Goal: Transaction & Acquisition: Book appointment/travel/reservation

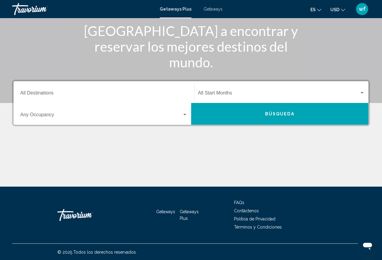
scroll to position [79, 0]
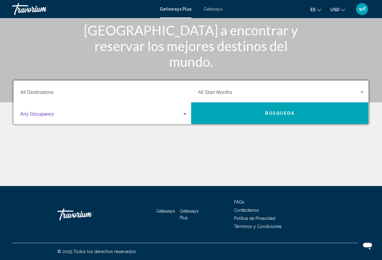
click at [184, 112] on div "Search widget" at bounding box center [184, 114] width 5 height 5
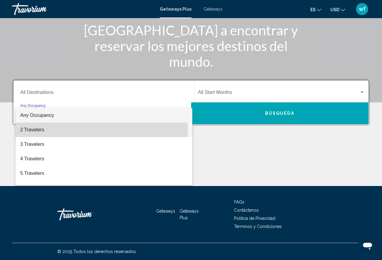
click at [41, 130] on span "2 Travelers" at bounding box center [103, 130] width 167 height 14
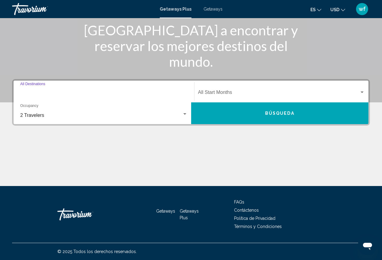
click at [51, 91] on input "Destination All Destinations" at bounding box center [103, 93] width 167 height 5
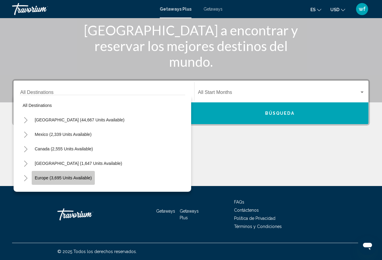
click at [80, 177] on span "Europe (3,695 units available)" at bounding box center [63, 177] width 57 height 5
type input "**********"
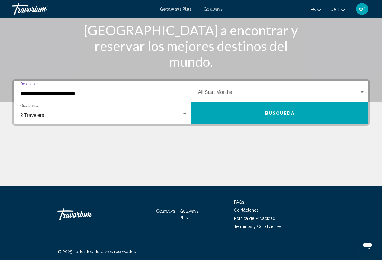
click at [212, 93] on span "Search widget" at bounding box center [279, 93] width 162 height 5
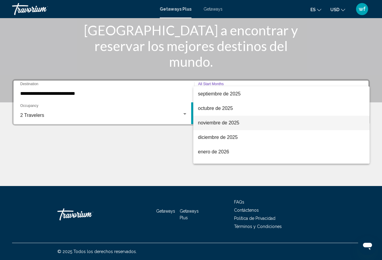
scroll to position [60, 0]
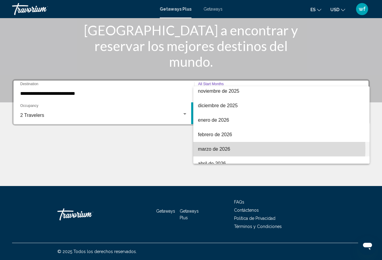
click at [220, 149] on span "marzo de 2026" at bounding box center [281, 149] width 167 height 14
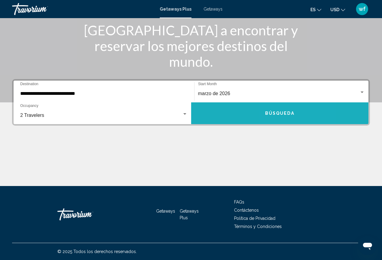
click at [276, 111] on span "Búsqueda" at bounding box center [279, 113] width 29 height 5
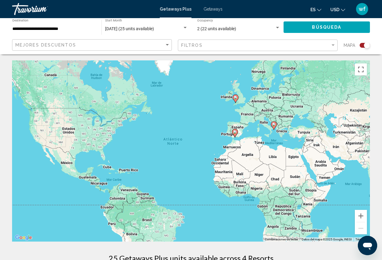
click at [237, 129] on gmp-advanced-marker "Main content" at bounding box center [235, 133] width 6 height 9
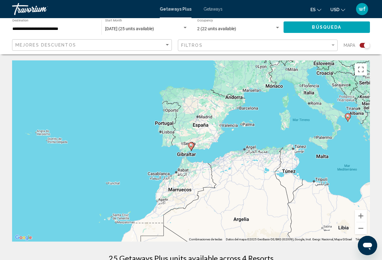
click at [205, 125] on div "Para activar la función de arrastre con el teclado, pulsa Alt + Intro. Cuando h…" at bounding box center [191, 150] width 358 height 181
click at [202, 119] on div "Para activar la función de arrastre con el teclado, pulsa Alt + Intro. Cuando h…" at bounding box center [191, 150] width 358 height 181
click at [195, 125] on div "Para activar la función de arrastre con el teclado, pulsa Alt + Intro. Cuando h…" at bounding box center [191, 150] width 358 height 181
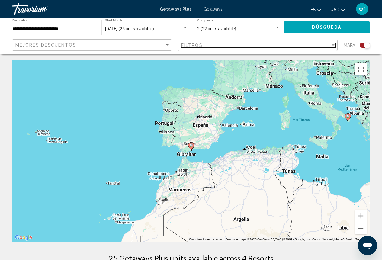
click at [207, 43] on div "Filtros" at bounding box center [255, 45] width 149 height 5
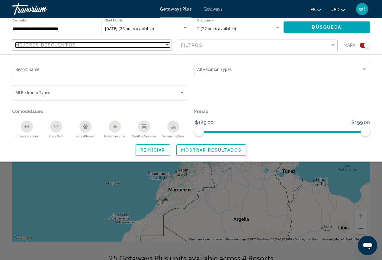
click at [112, 45] on div "Mejores descuentos" at bounding box center [89, 45] width 149 height 5
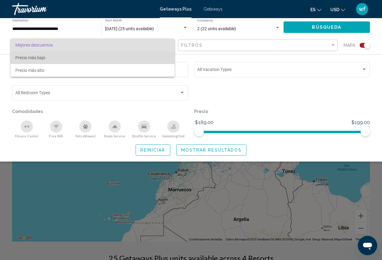
click at [87, 57] on span "Precio más bajo" at bounding box center [92, 57] width 154 height 13
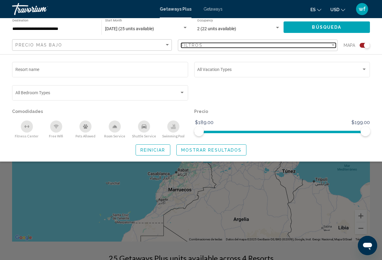
click at [224, 45] on div "Filtros" at bounding box center [255, 45] width 149 height 5
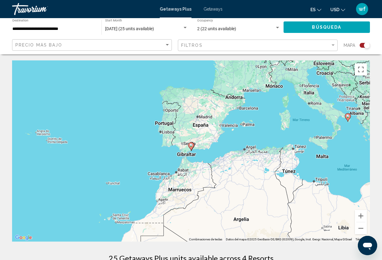
click at [204, 134] on div "Para activar la función de arrastre con el teclado, pulsa Alt + Intro. Cuando h…" at bounding box center [191, 150] width 358 height 181
click at [359, 215] on button "Ampliar" at bounding box center [361, 216] width 12 height 12
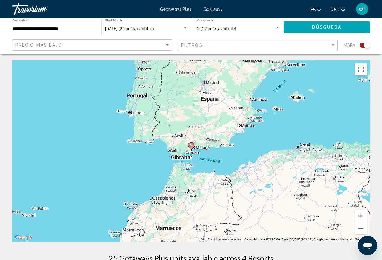
click at [359, 215] on button "Ampliar" at bounding box center [361, 216] width 12 height 12
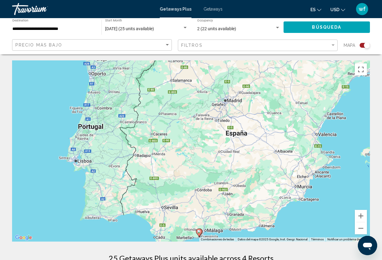
drag, startPoint x: 246, startPoint y: 115, endPoint x: 254, endPoint y: 208, distance: 93.0
click at [254, 208] on div "Para activar la función de arrastre con el teclado, pulsa Alt + Intro. Cuando h…" at bounding box center [191, 150] width 358 height 181
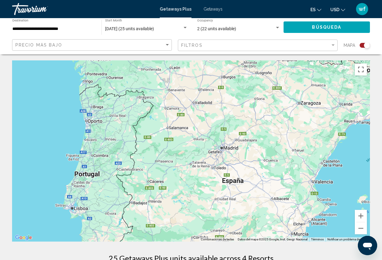
drag, startPoint x: 199, startPoint y: 130, endPoint x: 195, endPoint y: 178, distance: 48.1
click at [195, 178] on div "Para activar la función de arrastre con el teclado, pulsa Alt + Intro. Cuando h…" at bounding box center [191, 150] width 358 height 181
click at [359, 218] on button "Ampliar" at bounding box center [361, 216] width 12 height 12
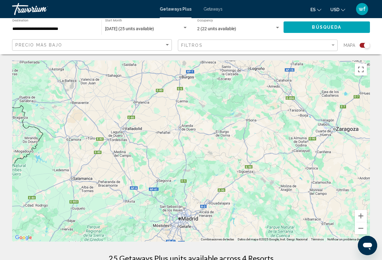
drag, startPoint x: 255, startPoint y: 173, endPoint x: 177, endPoint y: 251, distance: 109.9
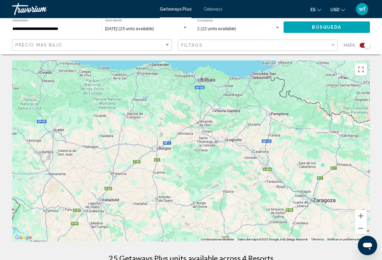
drag, startPoint x: 201, startPoint y: 168, endPoint x: 178, endPoint y: 245, distance: 80.3
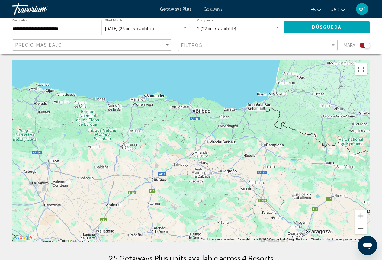
drag, startPoint x: 198, startPoint y: 176, endPoint x: 192, endPoint y: 204, distance: 28.3
click at [192, 204] on div "Main content" at bounding box center [191, 150] width 358 height 181
click at [363, 231] on button "Reducir" at bounding box center [361, 228] width 12 height 12
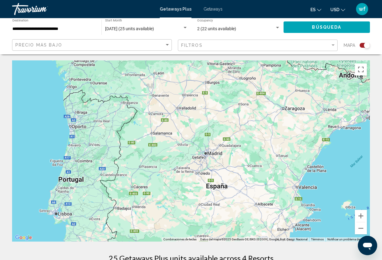
drag, startPoint x: 235, startPoint y: 207, endPoint x: 268, endPoint y: 122, distance: 91.3
click at [268, 122] on div "Main content" at bounding box center [191, 150] width 358 height 181
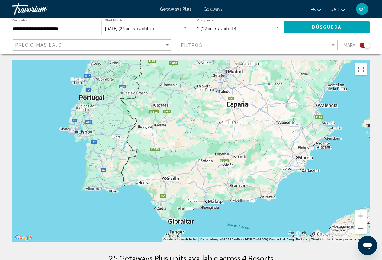
drag, startPoint x: 266, startPoint y: 195, endPoint x: 287, endPoint y: 114, distance: 83.8
click at [287, 114] on div "Main content" at bounding box center [191, 150] width 358 height 181
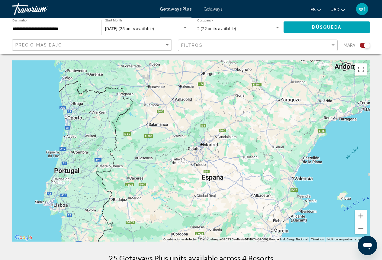
drag, startPoint x: 289, startPoint y: 146, endPoint x: 264, endPoint y: 219, distance: 78.2
click at [264, 219] on div "Para activar la función de arrastre con el teclado, pulsa Alt + Intro. Cuando h…" at bounding box center [191, 150] width 358 height 181
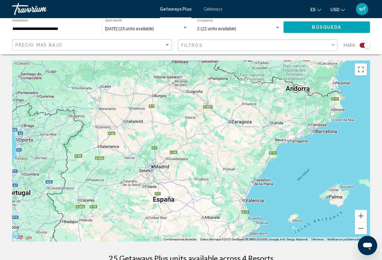
drag, startPoint x: 278, startPoint y: 151, endPoint x: 228, endPoint y: 174, distance: 54.6
click at [228, 174] on div "Main content" at bounding box center [191, 150] width 358 height 181
click at [316, 133] on div "Main content" at bounding box center [191, 150] width 358 height 181
click at [324, 133] on div "Main content" at bounding box center [191, 150] width 358 height 181
click at [361, 214] on button "Ampliar" at bounding box center [361, 216] width 12 height 12
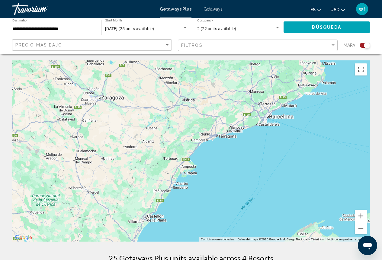
drag, startPoint x: 341, startPoint y: 177, endPoint x: 169, endPoint y: 183, distance: 171.6
click at [169, 183] on div "Main content" at bounding box center [191, 150] width 358 height 181
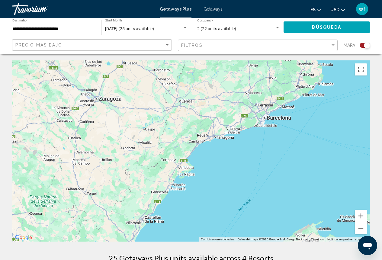
click at [273, 119] on div "Main content" at bounding box center [191, 150] width 358 height 181
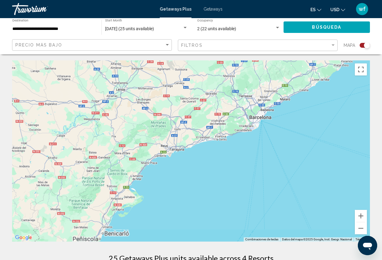
click at [273, 119] on div "Main content" at bounding box center [191, 150] width 358 height 181
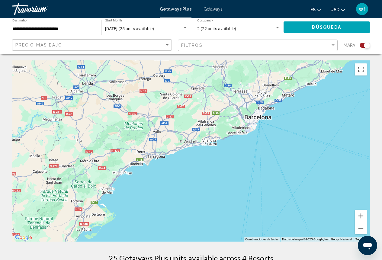
click at [267, 121] on div "Main content" at bounding box center [191, 150] width 358 height 181
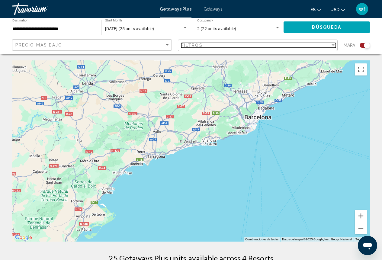
click at [217, 43] on div "Filtros" at bounding box center [255, 45] width 149 height 5
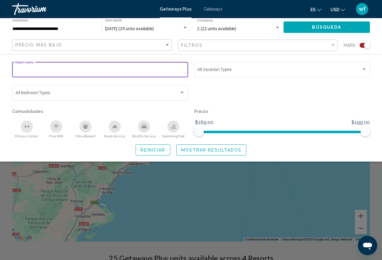
click at [101, 71] on input "Resort name" at bounding box center [100, 70] width 170 height 5
paste input "**********"
type input "**********"
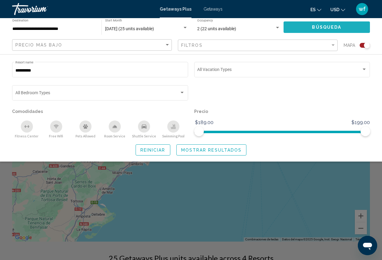
click at [328, 28] on span "Búsqueda" at bounding box center [326, 27] width 29 height 5
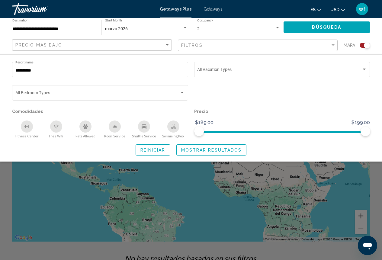
click at [223, 151] on span "Mostrar resultados" at bounding box center [211, 150] width 61 height 5
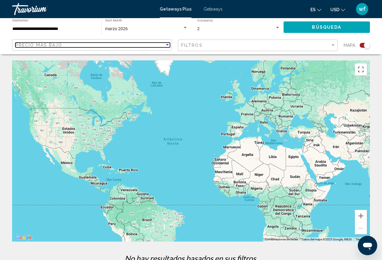
click at [107, 46] on div "Precio más bajo" at bounding box center [89, 45] width 149 height 5
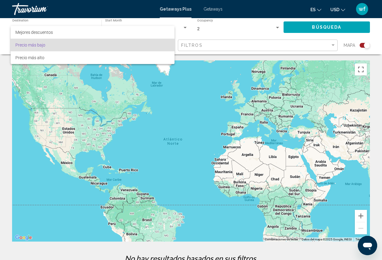
click at [113, 44] on span "Precio más bajo" at bounding box center [92, 45] width 154 height 13
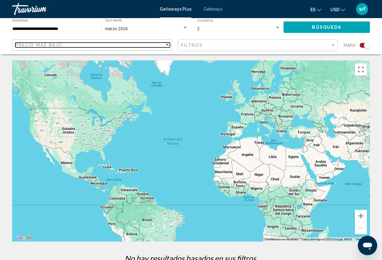
click at [166, 43] on div "Sort by" at bounding box center [167, 45] width 5 height 5
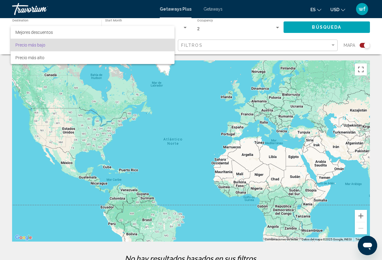
click at [166, 43] on span "Precio más bajo" at bounding box center [92, 45] width 154 height 13
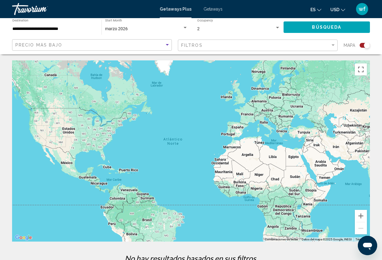
click at [333, 30] on button "Búsqueda" at bounding box center [326, 26] width 86 height 11
click at [235, 130] on div "Main content" at bounding box center [191, 150] width 358 height 181
click at [237, 130] on div "Main content" at bounding box center [191, 150] width 358 height 181
click at [210, 8] on span "Getaways" at bounding box center [212, 9] width 19 height 5
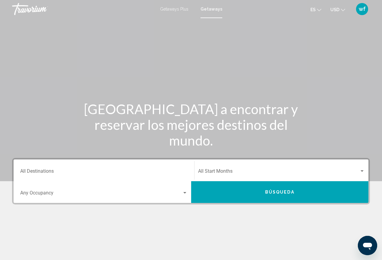
click at [87, 174] on input "Destination All Destinations" at bounding box center [103, 172] width 167 height 5
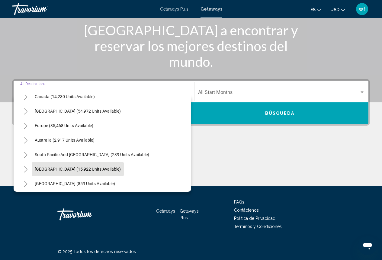
scroll to position [60, 0]
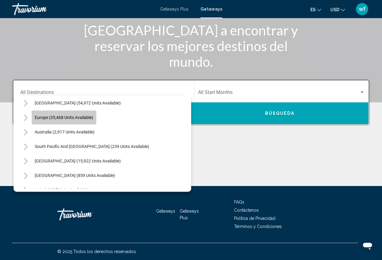
click at [61, 117] on span "Europe (35,468 units available)" at bounding box center [64, 117] width 59 height 5
type input "**********"
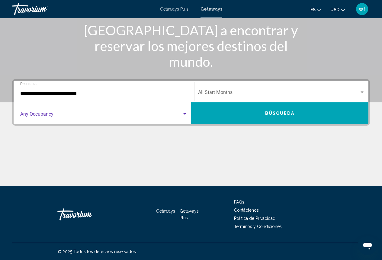
click at [51, 114] on span "Search widget" at bounding box center [101, 115] width 162 height 5
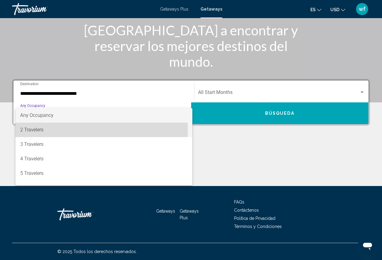
click at [36, 130] on span "2 Travelers" at bounding box center [103, 130] width 167 height 14
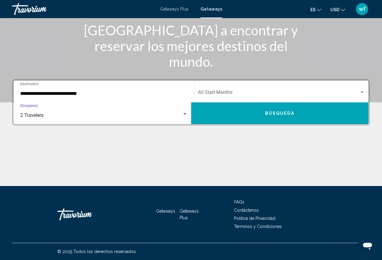
click at [225, 91] on span "Search widget" at bounding box center [279, 93] width 162 height 5
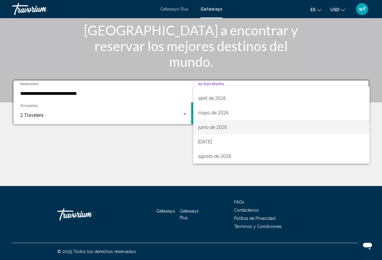
scroll to position [95, 0]
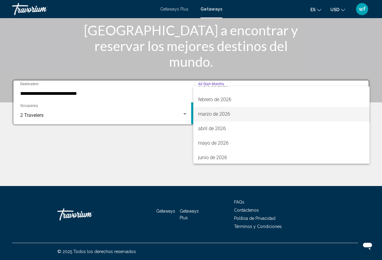
click at [219, 111] on span "marzo de 2026" at bounding box center [281, 114] width 167 height 14
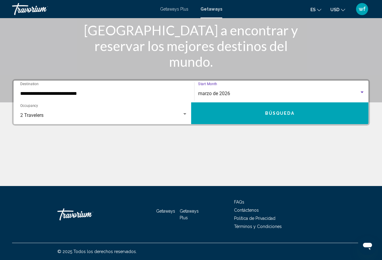
click at [276, 109] on button "Búsqueda" at bounding box center [280, 113] width 178 height 22
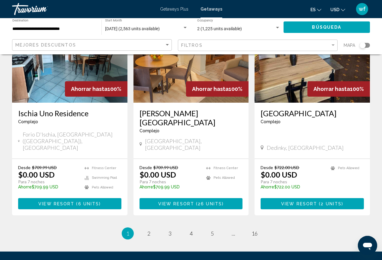
scroll to position [755, 0]
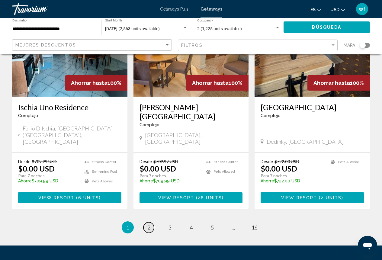
click at [150, 224] on span "2" at bounding box center [148, 227] width 3 height 7
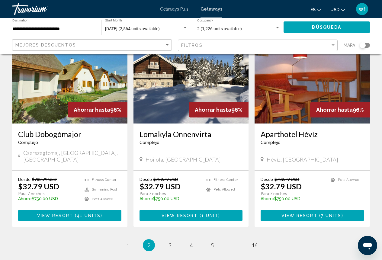
scroll to position [725, 0]
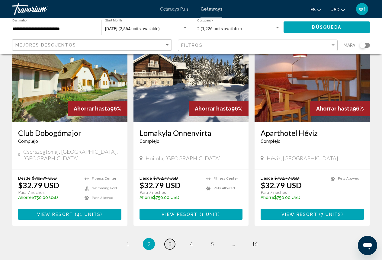
click at [170, 241] on span "3" at bounding box center [169, 244] width 3 height 7
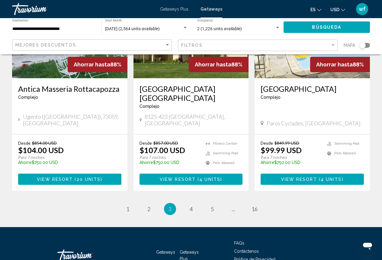
scroll to position [751, 0]
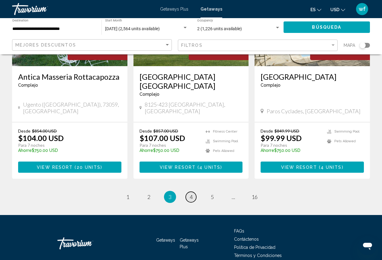
click at [193, 192] on link "page 4" at bounding box center [191, 197] width 11 height 11
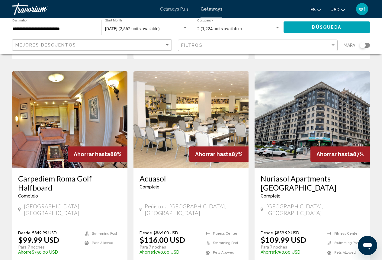
scroll to position [242, 0]
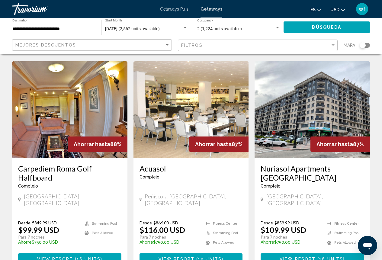
drag, startPoint x: 73, startPoint y: 122, endPoint x: 59, endPoint y: 120, distance: 14.2
click at [59, 120] on img "Main content" at bounding box center [69, 109] width 115 height 97
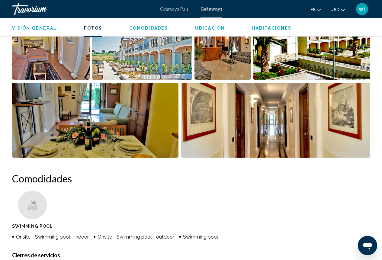
scroll to position [424, 0]
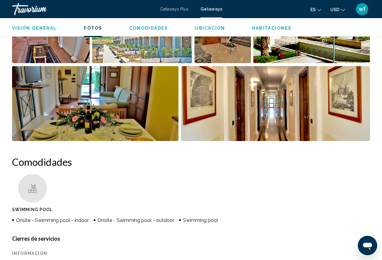
click at [316, 10] on button "es English Español Français Italiano Português русский" at bounding box center [315, 9] width 11 height 9
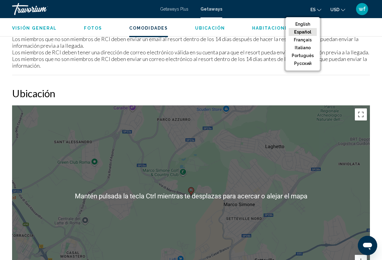
scroll to position [907, 0]
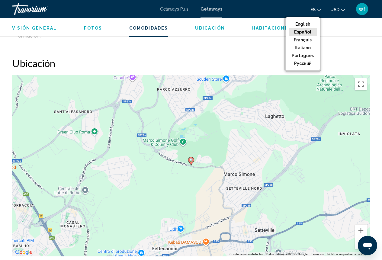
click at [210, 162] on div "Para activar la función de arrastre con el teclado, pulsa Alt + Intro. Cuando h…" at bounding box center [191, 165] width 358 height 181
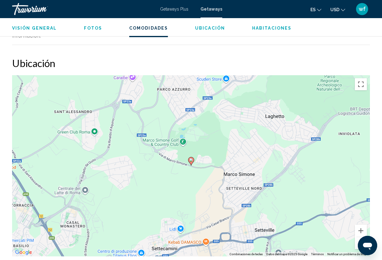
click at [191, 160] on image "Main content" at bounding box center [191, 160] width 4 height 4
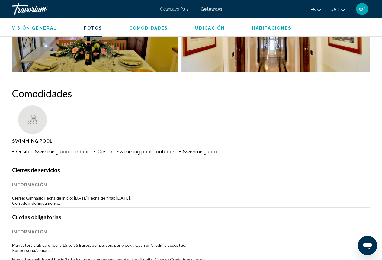
scroll to position [412, 0]
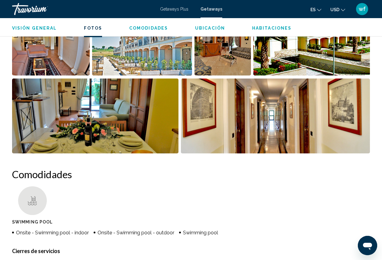
click at [178, 65] on img "Open full-screen image slider" at bounding box center [142, 38] width 100 height 75
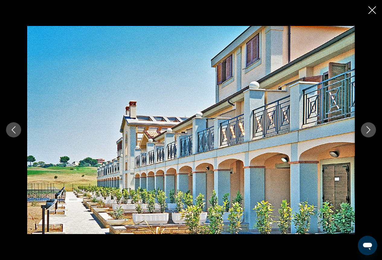
click at [372, 130] on button "Next image" at bounding box center [368, 129] width 15 height 15
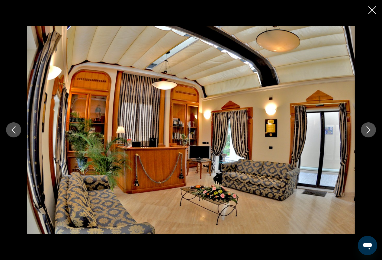
click at [372, 130] on button "Next image" at bounding box center [368, 129] width 15 height 15
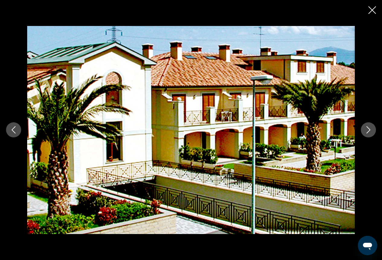
click at [372, 130] on button "Next image" at bounding box center [368, 129] width 15 height 15
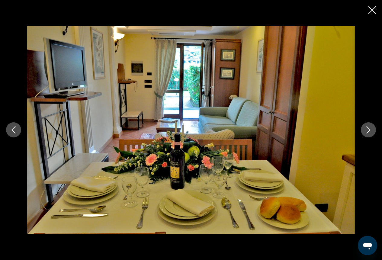
click at [368, 128] on icon "Next image" at bounding box center [369, 130] width 4 height 7
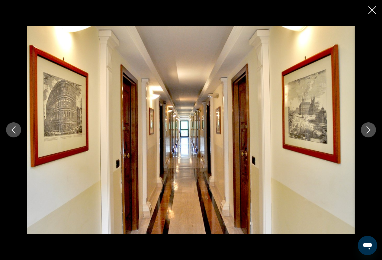
click at [367, 133] on icon "Next image" at bounding box center [369, 130] width 4 height 7
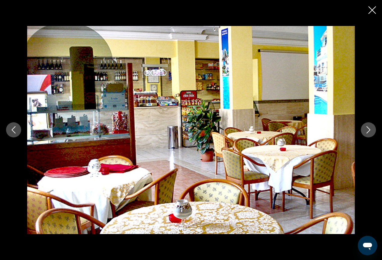
click at [367, 133] on icon "Next image" at bounding box center [369, 130] width 4 height 7
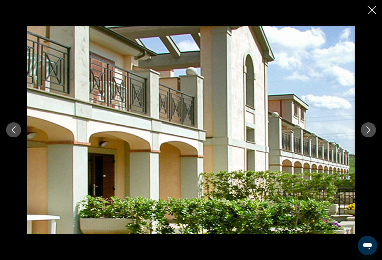
click at [367, 133] on icon "Next image" at bounding box center [369, 130] width 4 height 7
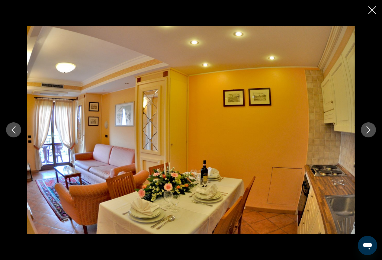
click at [369, 129] on icon "Next image" at bounding box center [369, 130] width 4 height 7
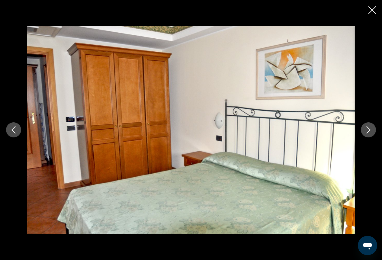
click at [369, 129] on icon "Next image" at bounding box center [369, 130] width 4 height 7
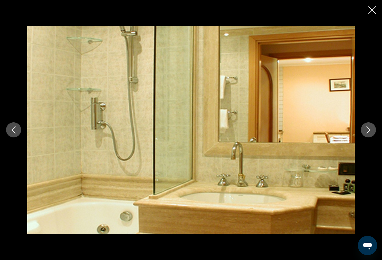
click at [369, 129] on icon "Next image" at bounding box center [369, 130] width 4 height 7
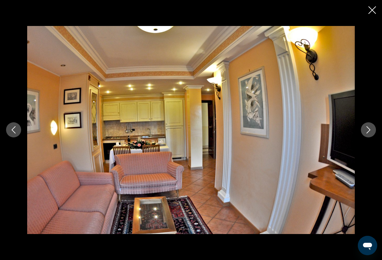
click at [369, 132] on icon "Next image" at bounding box center [368, 129] width 7 height 7
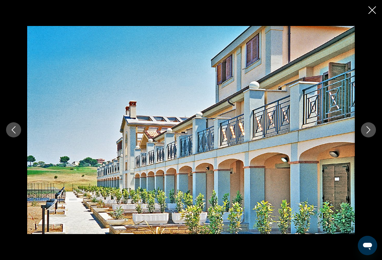
click at [369, 132] on icon "Next image" at bounding box center [368, 129] width 7 height 7
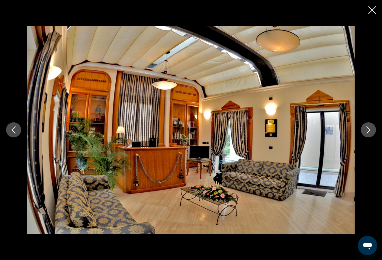
click at [370, 12] on icon "Close slideshow" at bounding box center [372, 10] width 8 height 8
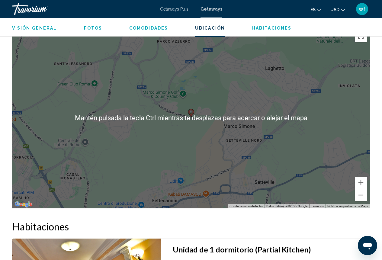
scroll to position [985, 0]
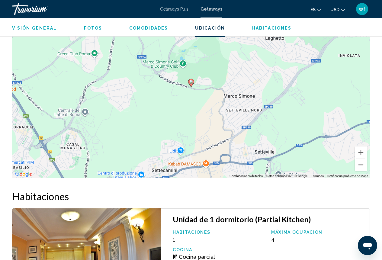
click at [362, 168] on button "Reducir" at bounding box center [361, 165] width 12 height 12
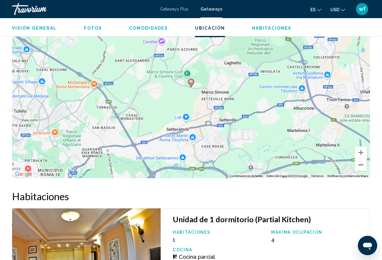
click at [360, 163] on button "Reducir" at bounding box center [361, 165] width 12 height 12
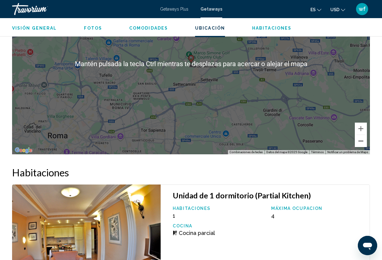
scroll to position [1016, 0]
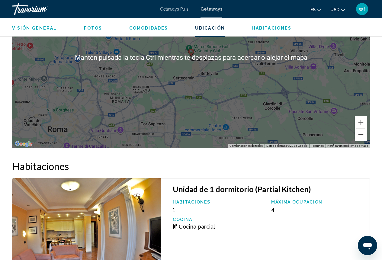
click at [358, 136] on button "Reducir" at bounding box center [361, 135] width 12 height 12
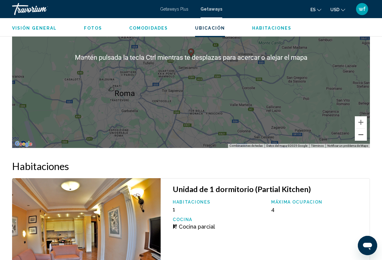
scroll to position [1046, 0]
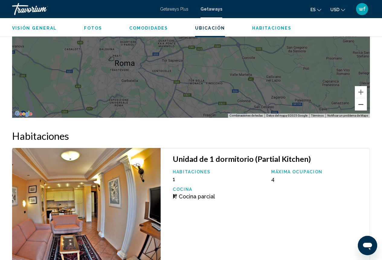
click at [360, 104] on button "Reducir" at bounding box center [361, 104] width 12 height 12
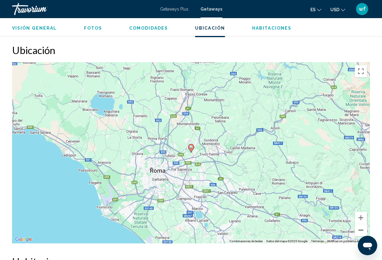
scroll to position [936, 0]
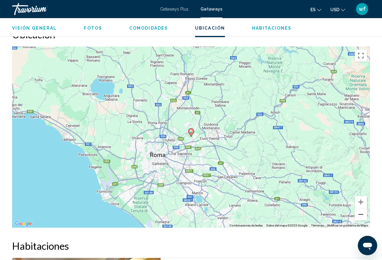
click at [360, 217] on button "Reducir" at bounding box center [361, 214] width 12 height 12
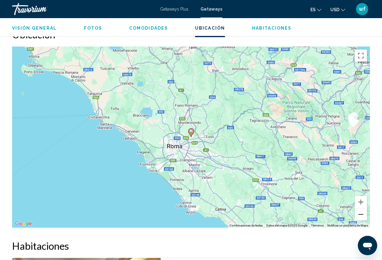
click at [360, 217] on button "Reducir" at bounding box center [361, 214] width 12 height 12
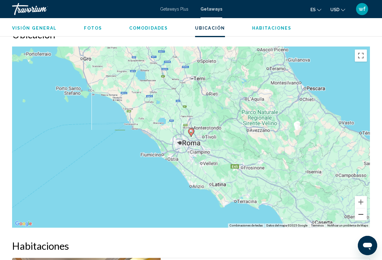
click at [360, 217] on button "Reducir" at bounding box center [361, 214] width 12 height 12
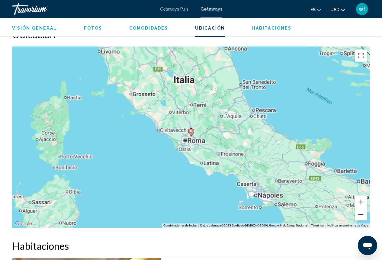
click at [360, 217] on button "Reducir" at bounding box center [361, 214] width 12 height 12
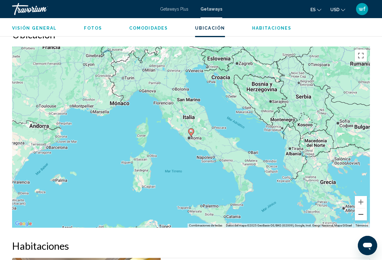
click at [360, 217] on button "Reducir" at bounding box center [361, 214] width 12 height 12
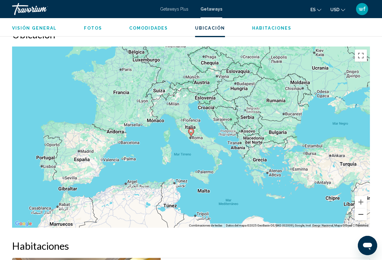
click at [360, 217] on button "Reducir" at bounding box center [361, 214] width 12 height 12
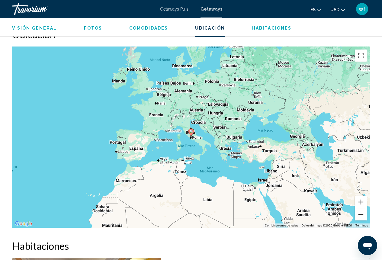
click at [360, 217] on button "Reducir" at bounding box center [361, 214] width 12 height 12
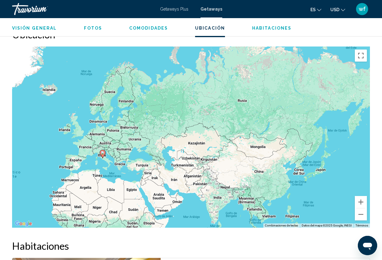
drag, startPoint x: 245, startPoint y: 96, endPoint x: 155, endPoint y: 117, distance: 91.6
click at [155, 117] on div "Para activar la función de arrastre con el teclado, pulsa Alt + Intro. Cuando h…" at bounding box center [191, 136] width 358 height 181
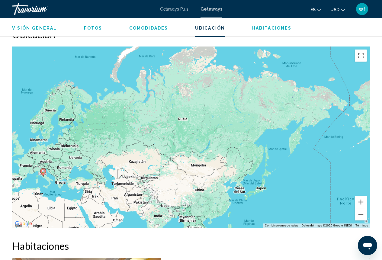
drag, startPoint x: 155, startPoint y: 117, endPoint x: 95, endPoint y: 136, distance: 63.5
click at [95, 136] on div "Para activar la función de arrastre con el teclado, pulsa Alt + Intro. Cuando h…" at bounding box center [191, 136] width 358 height 181
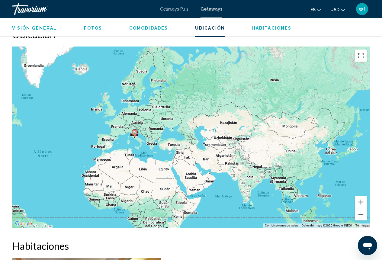
drag, startPoint x: 162, startPoint y: 114, endPoint x: 255, endPoint y: 73, distance: 101.8
click at [255, 73] on div "Para activar la función de arrastre con el teclado, pulsa Alt + Intro. Cuando h…" at bounding box center [191, 136] width 358 height 181
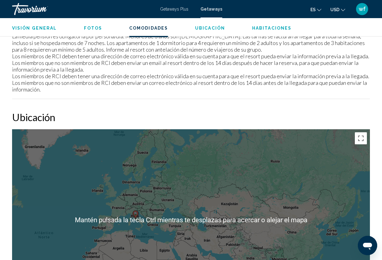
scroll to position [845, 0]
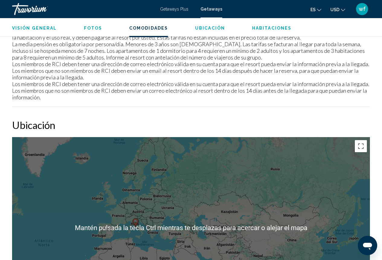
click at [199, 157] on div "Para activar la función de arrastre con el teclado, pulsa Alt + Intro. Cuando h…" at bounding box center [191, 227] width 358 height 181
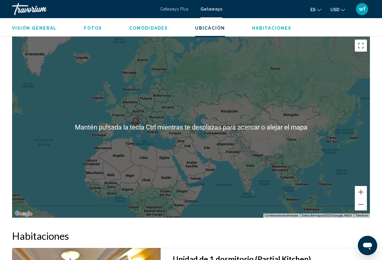
scroll to position [936, 0]
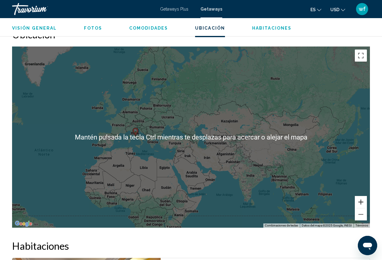
click at [360, 202] on button "Ampliar" at bounding box center [361, 202] width 12 height 12
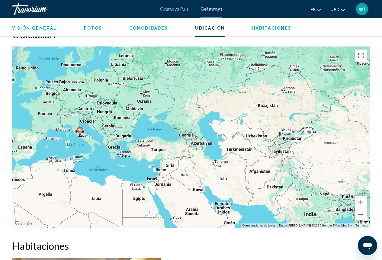
click at [360, 202] on button "Ampliar" at bounding box center [361, 202] width 12 height 12
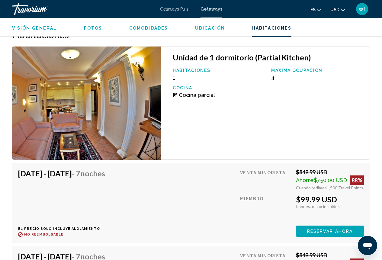
scroll to position [1268, 0]
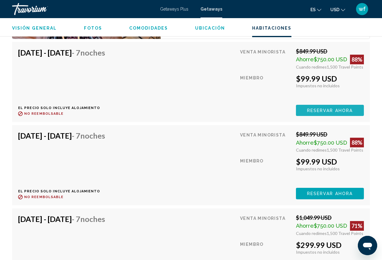
click at [338, 110] on span "Reservar ahora" at bounding box center [330, 110] width 46 height 5
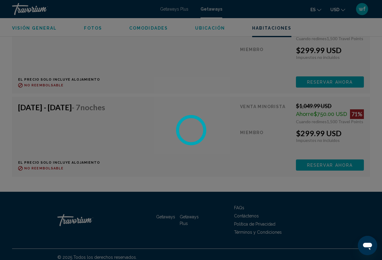
scroll to position [1318, 0]
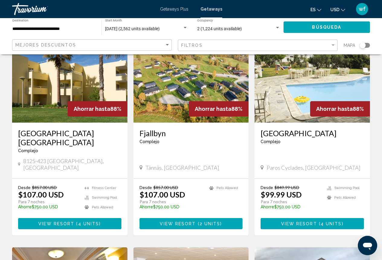
scroll to position [60, 0]
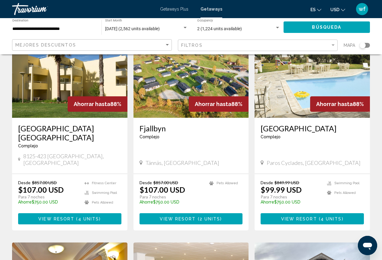
click at [195, 82] on img "Main content" at bounding box center [190, 69] width 115 height 97
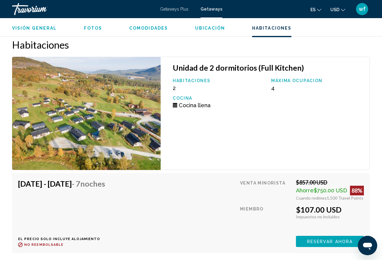
scroll to position [998, 0]
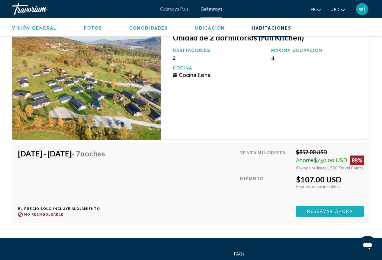
click at [344, 211] on span "Reservar ahora" at bounding box center [330, 211] width 46 height 5
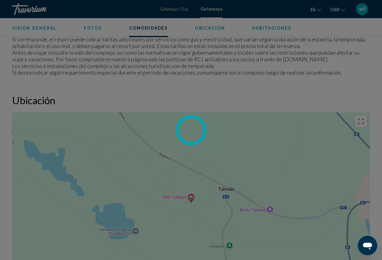
scroll to position [696, 0]
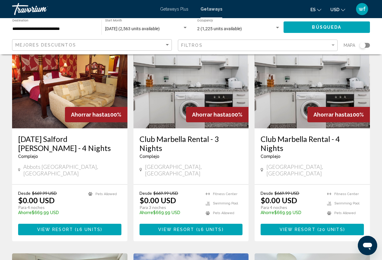
scroll to position [272, 0]
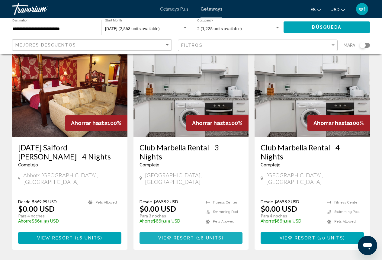
click at [199, 236] on span "16 units" at bounding box center [210, 238] width 24 height 5
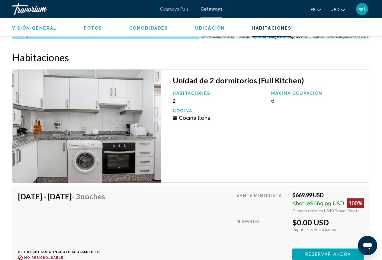
scroll to position [1088, 0]
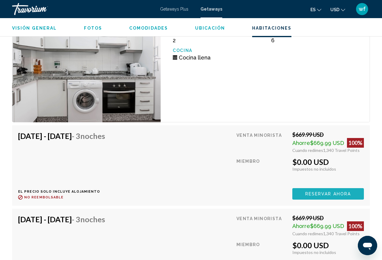
click at [334, 192] on span "Reservar ahora" at bounding box center [328, 194] width 46 height 5
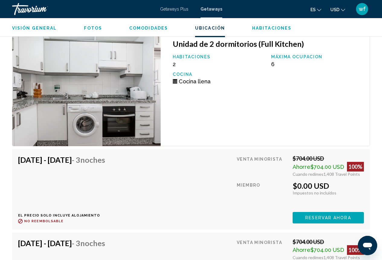
scroll to position [1100, 0]
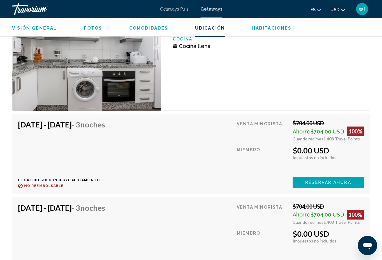
click at [330, 180] on span "Reservar ahora" at bounding box center [328, 182] width 46 height 5
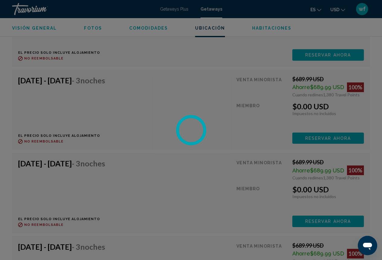
scroll to position [2126, 0]
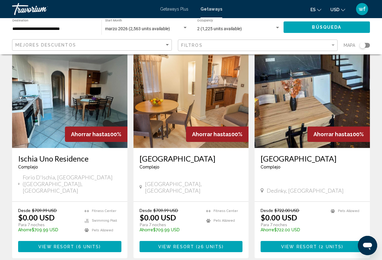
scroll to position [770, 0]
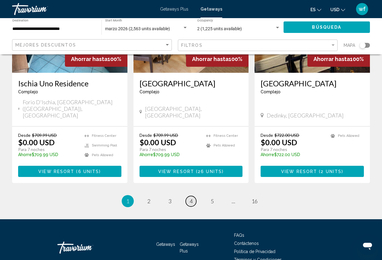
click at [188, 196] on link "page 4" at bounding box center [191, 201] width 11 height 11
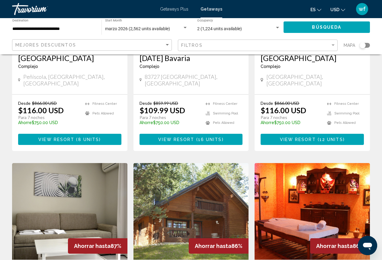
scroll to position [513, 0]
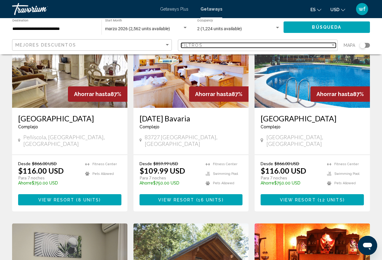
click at [331, 46] on div "Filter" at bounding box center [332, 45] width 5 height 5
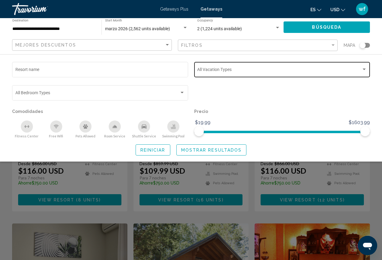
click at [299, 68] on div "Vacation Types All Vacation Types" at bounding box center [282, 69] width 170 height 17
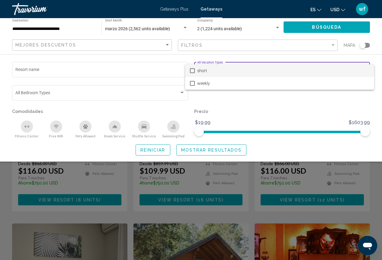
click at [191, 71] on mat-pseudo-checkbox at bounding box center [192, 70] width 5 height 5
click at [233, 104] on div at bounding box center [191, 130] width 382 height 260
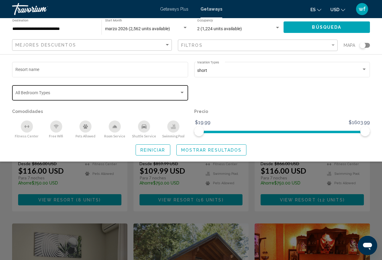
click at [182, 92] on div "Search widget" at bounding box center [182, 93] width 3 height 2
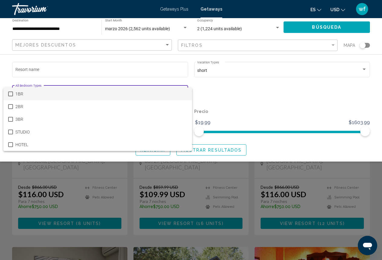
scroll to position [483, 0]
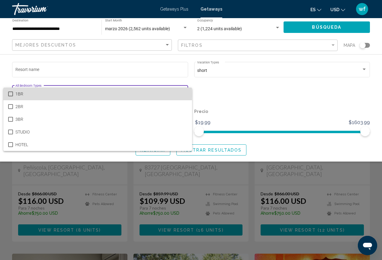
click at [12, 94] on mat-pseudo-checkbox at bounding box center [10, 93] width 5 height 5
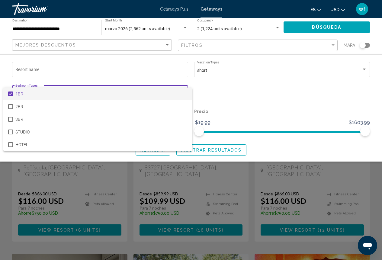
click at [242, 94] on div at bounding box center [191, 130] width 382 height 260
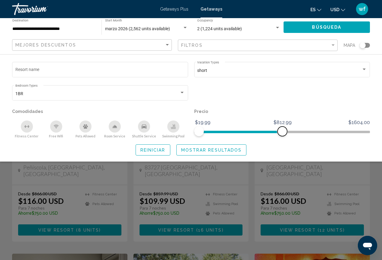
click at [282, 132] on span "Search widget" at bounding box center [240, 132] width 83 height 2
click at [228, 132] on span "Search widget" at bounding box center [240, 132] width 83 height 2
click at [213, 132] on span "Search widget" at bounding box center [282, 132] width 176 height 2
click at [206, 131] on ngx-slider "$19.99 $1604.00 $89.99 $812.99" at bounding box center [282, 131] width 176 height 1
click at [208, 131] on span "Search widget" at bounding box center [208, 132] width 10 height 10
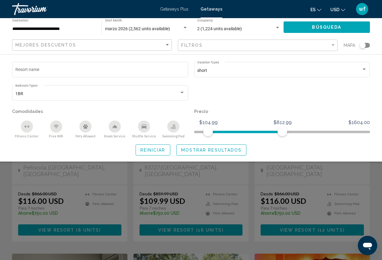
click at [219, 147] on span "Mostrar resultados" at bounding box center [211, 149] width 61 height 5
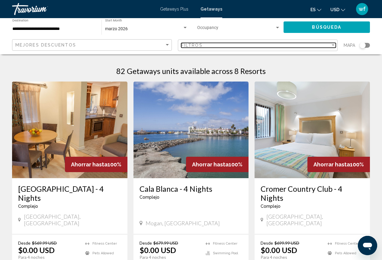
click at [331, 44] on div "Filter" at bounding box center [332, 45] width 5 height 5
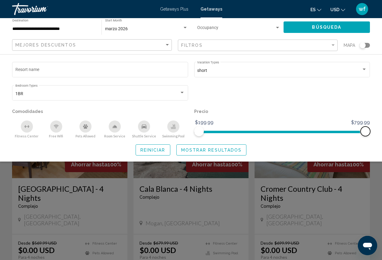
click at [367, 129] on span "Search widget" at bounding box center [365, 132] width 10 height 10
click at [159, 148] on span "Reiniciar" at bounding box center [152, 150] width 25 height 5
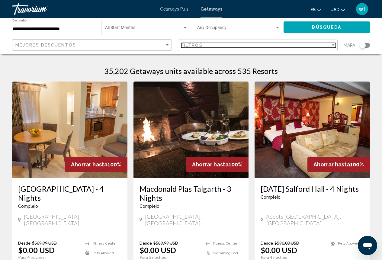
click at [200, 47] on span "Filtros" at bounding box center [191, 45] width 21 height 5
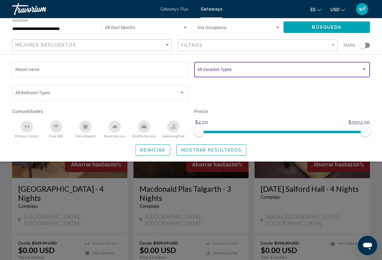
click at [202, 70] on span "Search widget" at bounding box center [279, 70] width 164 height 5
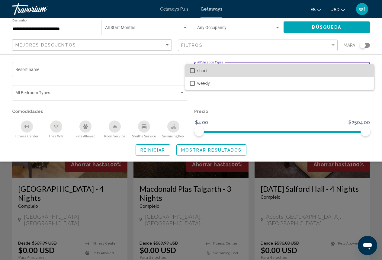
click at [193, 70] on mat-pseudo-checkbox at bounding box center [192, 70] width 5 height 5
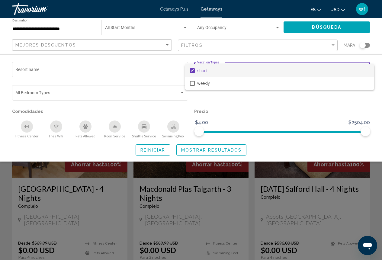
click at [223, 150] on div at bounding box center [191, 130] width 382 height 260
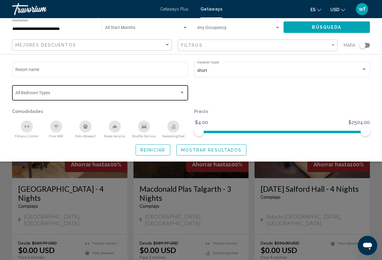
click at [151, 94] on span "Search widget" at bounding box center [97, 93] width 164 height 5
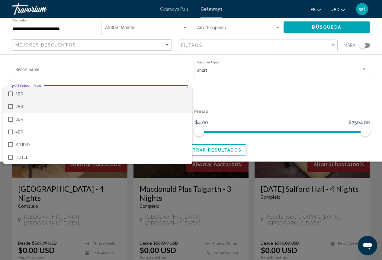
click at [10, 106] on mat-pseudo-checkbox at bounding box center [10, 106] width 5 height 5
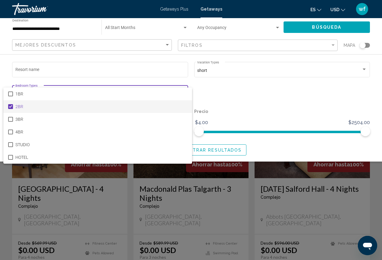
click at [235, 113] on div at bounding box center [191, 130] width 382 height 260
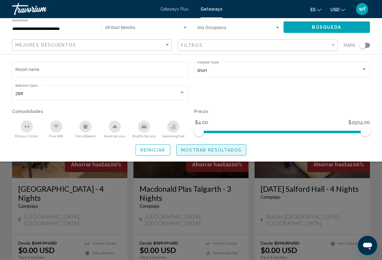
click at [225, 147] on button "Mostrar resultados" at bounding box center [211, 149] width 70 height 11
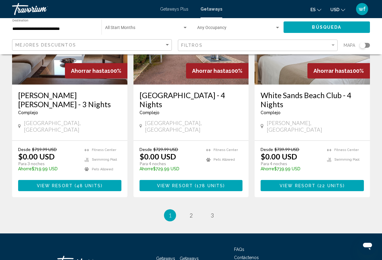
scroll to position [779, 0]
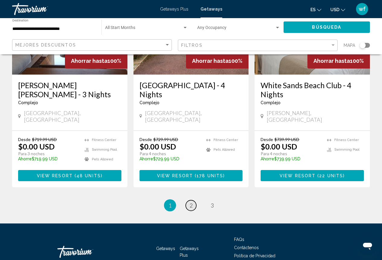
click at [192, 202] on span "2" at bounding box center [191, 205] width 3 height 7
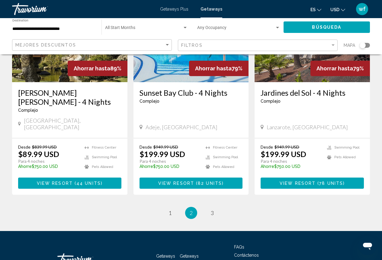
scroll to position [779, 0]
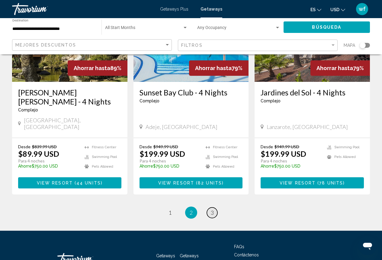
click at [209, 207] on link "page 3" at bounding box center [212, 212] width 11 height 11
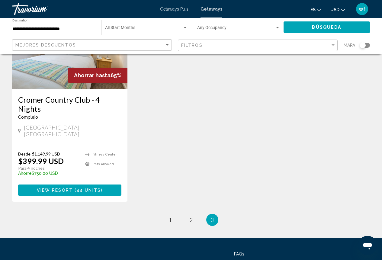
scroll to position [91, 0]
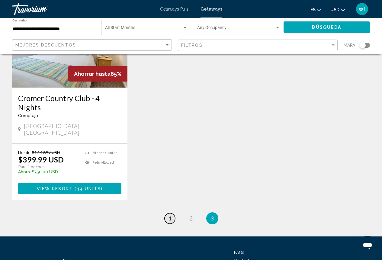
click at [170, 215] on span "1" at bounding box center [169, 218] width 3 height 7
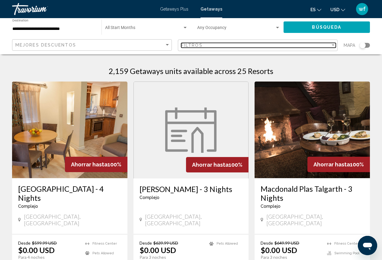
click at [333, 43] on div "Filter" at bounding box center [332, 45] width 5 height 5
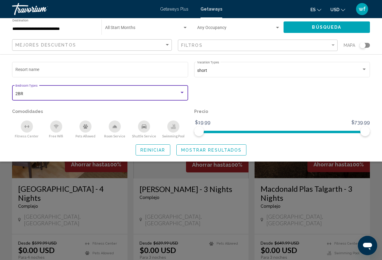
click at [181, 93] on div "Search widget" at bounding box center [182, 93] width 3 height 2
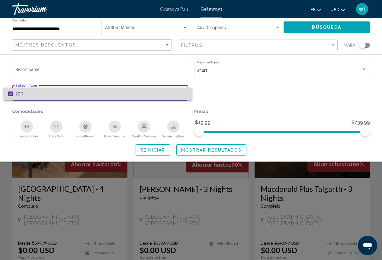
click at [181, 93] on span "2BR" at bounding box center [101, 94] width 172 height 13
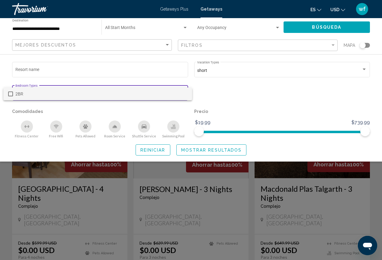
click at [13, 93] on mat-option "2BR" at bounding box center [97, 94] width 189 height 13
click at [156, 146] on div at bounding box center [191, 130] width 382 height 260
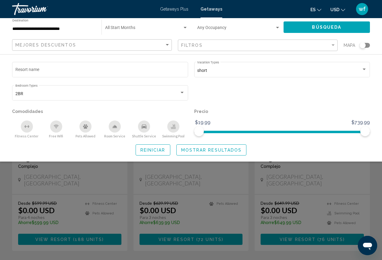
scroll to position [121, 0]
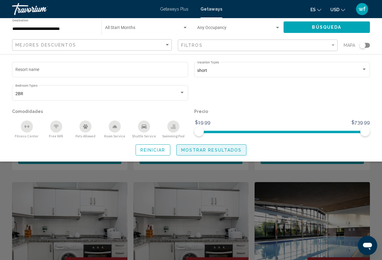
click at [223, 151] on span "Mostrar resultados" at bounding box center [211, 150] width 61 height 5
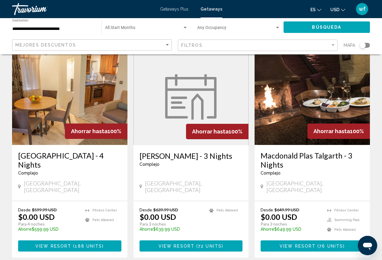
scroll to position [0, 0]
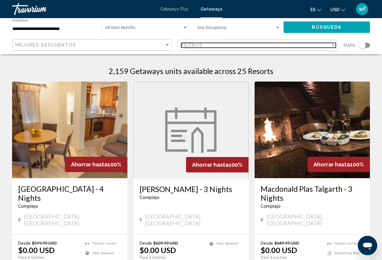
click at [232, 44] on div "Filtros" at bounding box center [255, 45] width 149 height 5
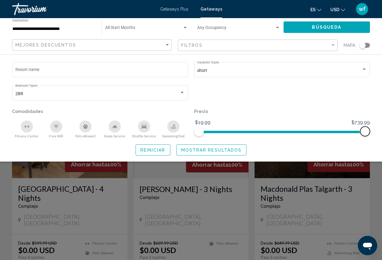
click at [364, 130] on span "Search widget" at bounding box center [365, 132] width 10 height 10
click at [354, 132] on ngx-slider "$19.99 $740.00 $19.99 $692.99" at bounding box center [282, 131] width 176 height 1
drag, startPoint x: 354, startPoint y: 132, endPoint x: 386, endPoint y: 132, distance: 32.0
click at [382, 132] on html "**********" at bounding box center [191, 130] width 382 height 260
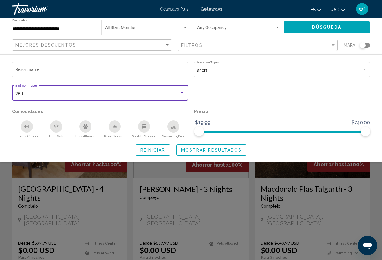
click at [183, 94] on div "Search widget" at bounding box center [181, 92] width 5 height 5
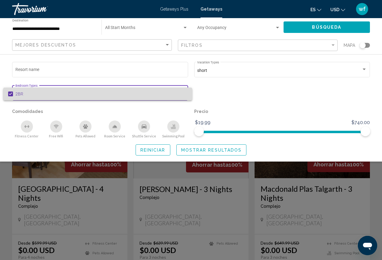
click at [183, 94] on span "2BR" at bounding box center [101, 94] width 172 height 13
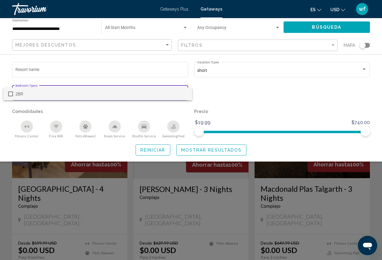
click at [156, 147] on div at bounding box center [191, 130] width 382 height 260
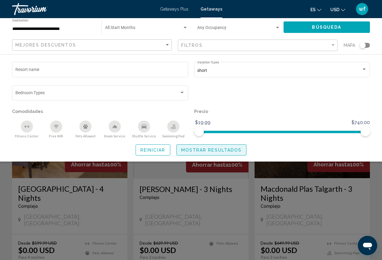
click at [228, 148] on span "Mostrar resultados" at bounding box center [211, 150] width 61 height 5
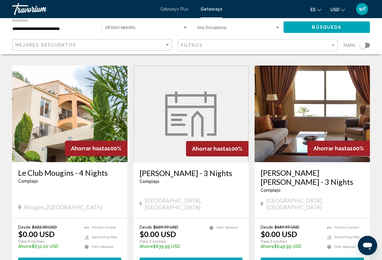
scroll to position [779, 0]
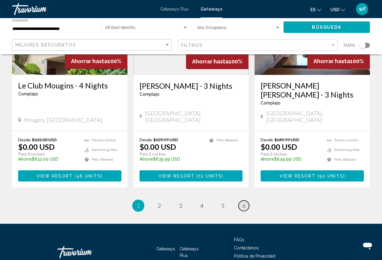
click at [246, 200] on link "page 6" at bounding box center [244, 205] width 11 height 11
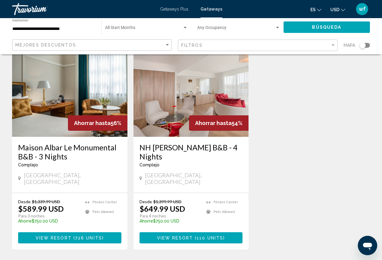
scroll to position [121, 0]
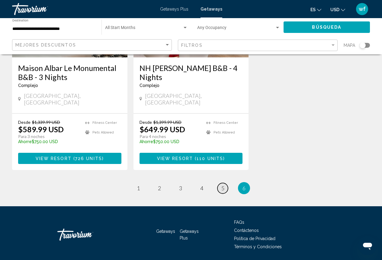
click at [222, 185] on span "5" at bounding box center [222, 188] width 3 height 7
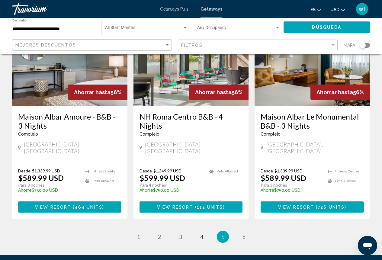
scroll to position [779, 0]
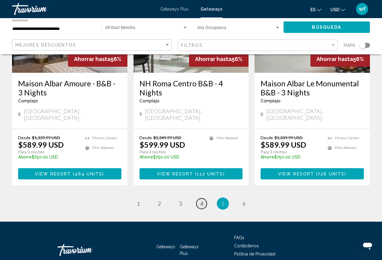
click at [203, 200] on span "4" at bounding box center [201, 203] width 3 height 7
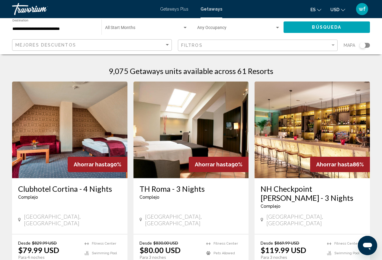
scroll to position [60, 0]
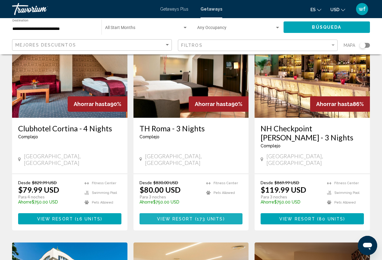
click at [185, 216] on span "View Resort" at bounding box center [175, 218] width 36 height 5
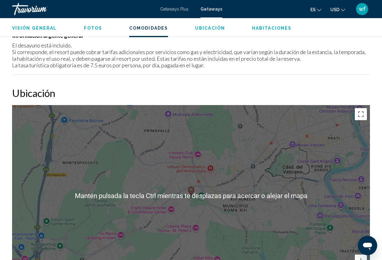
scroll to position [725, 0]
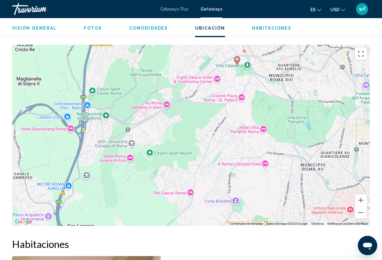
drag, startPoint x: 165, startPoint y: 171, endPoint x: 209, endPoint y: 114, distance: 72.5
click at [211, 109] on div "Para activar la función de arrastre con el teclado, pulsa Alt + Intro. Cuando h…" at bounding box center [191, 135] width 358 height 181
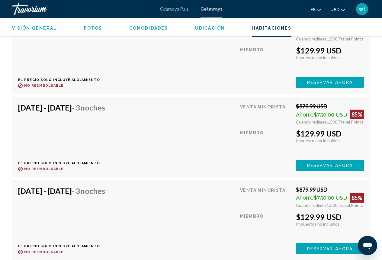
scroll to position [3080, 0]
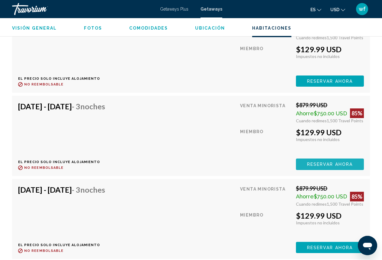
click at [322, 165] on span "Reservar ahora" at bounding box center [330, 164] width 46 height 5
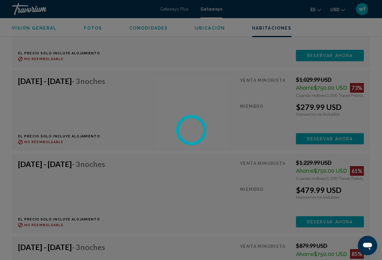
scroll to position [1993, 0]
